Goal: Navigation & Orientation: Find specific page/section

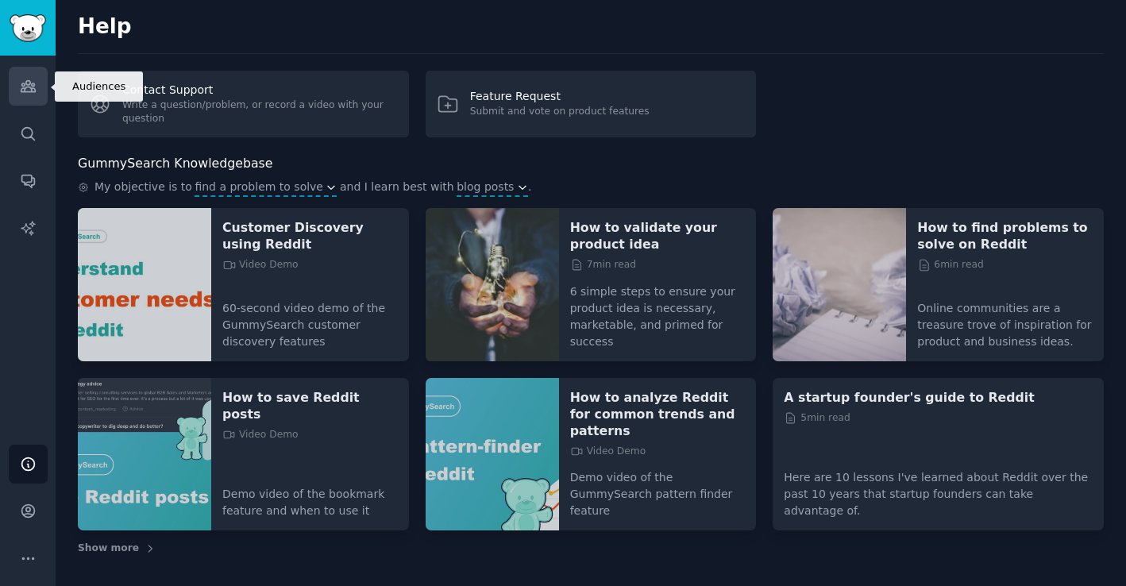
click at [27, 91] on icon "Sidebar" at bounding box center [28, 86] width 17 height 17
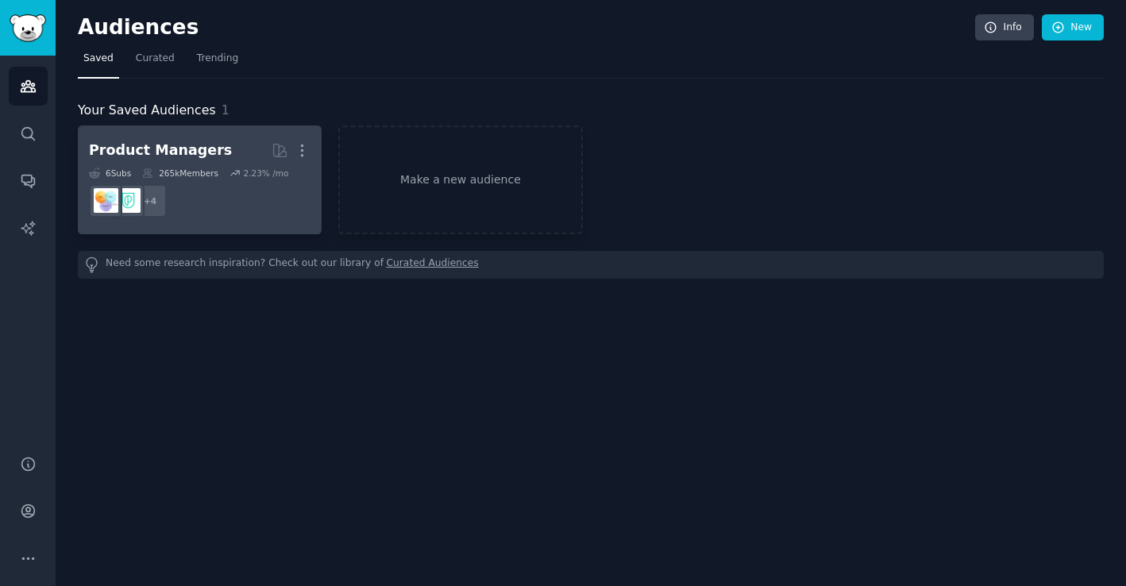
click at [210, 221] on dd "+ 4" at bounding box center [199, 201] width 221 height 44
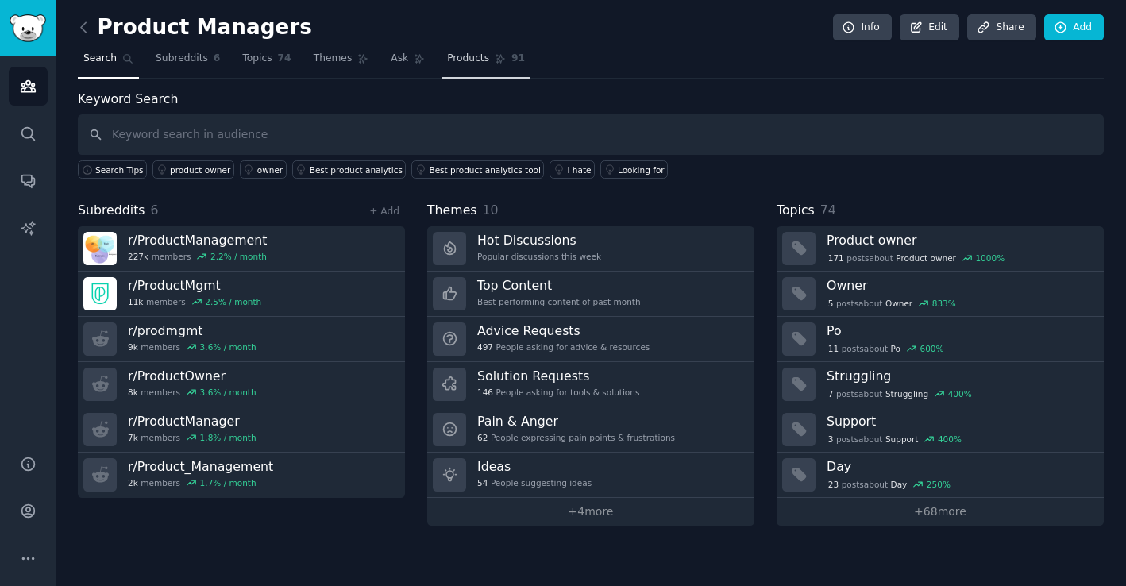
click at [460, 65] on span "Products" at bounding box center [468, 59] width 42 height 14
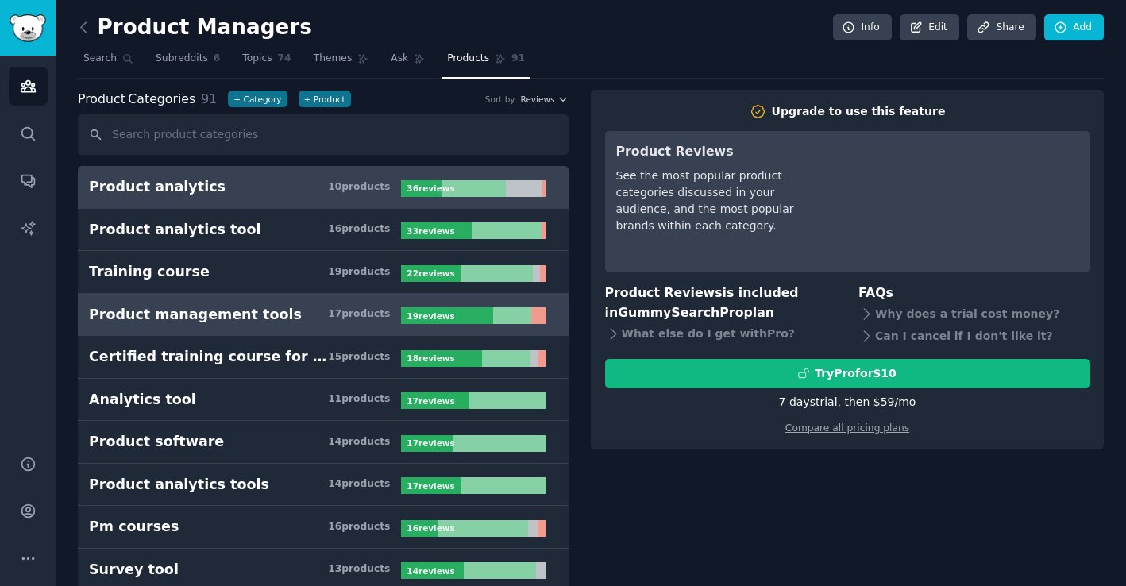
click at [198, 325] on link "Product management tools 17 product s 19 review s" at bounding box center [323, 315] width 491 height 43
